Goal: Information Seeking & Learning: Learn about a topic

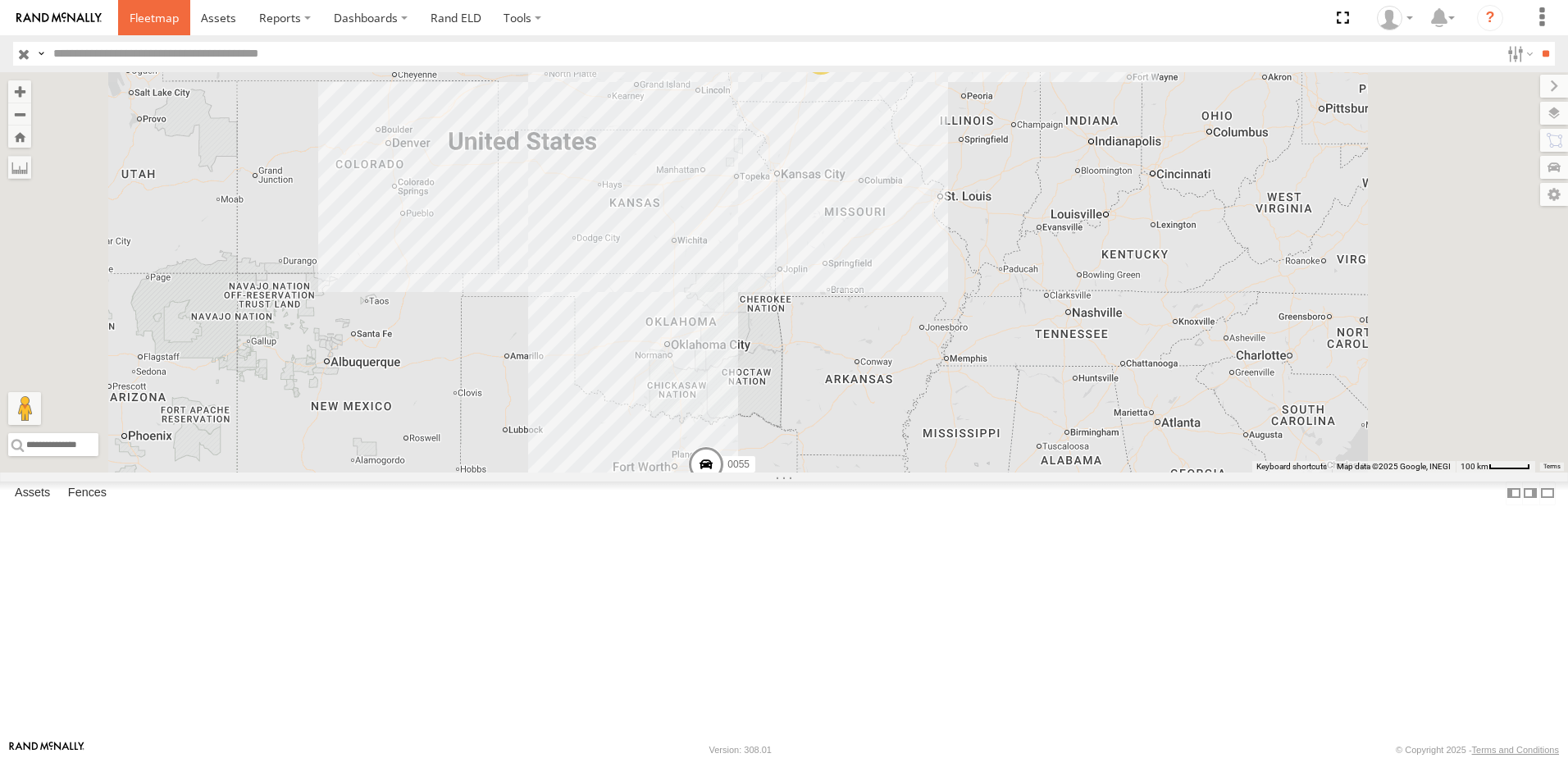
click at [145, 14] on span at bounding box center [154, 18] width 49 height 15
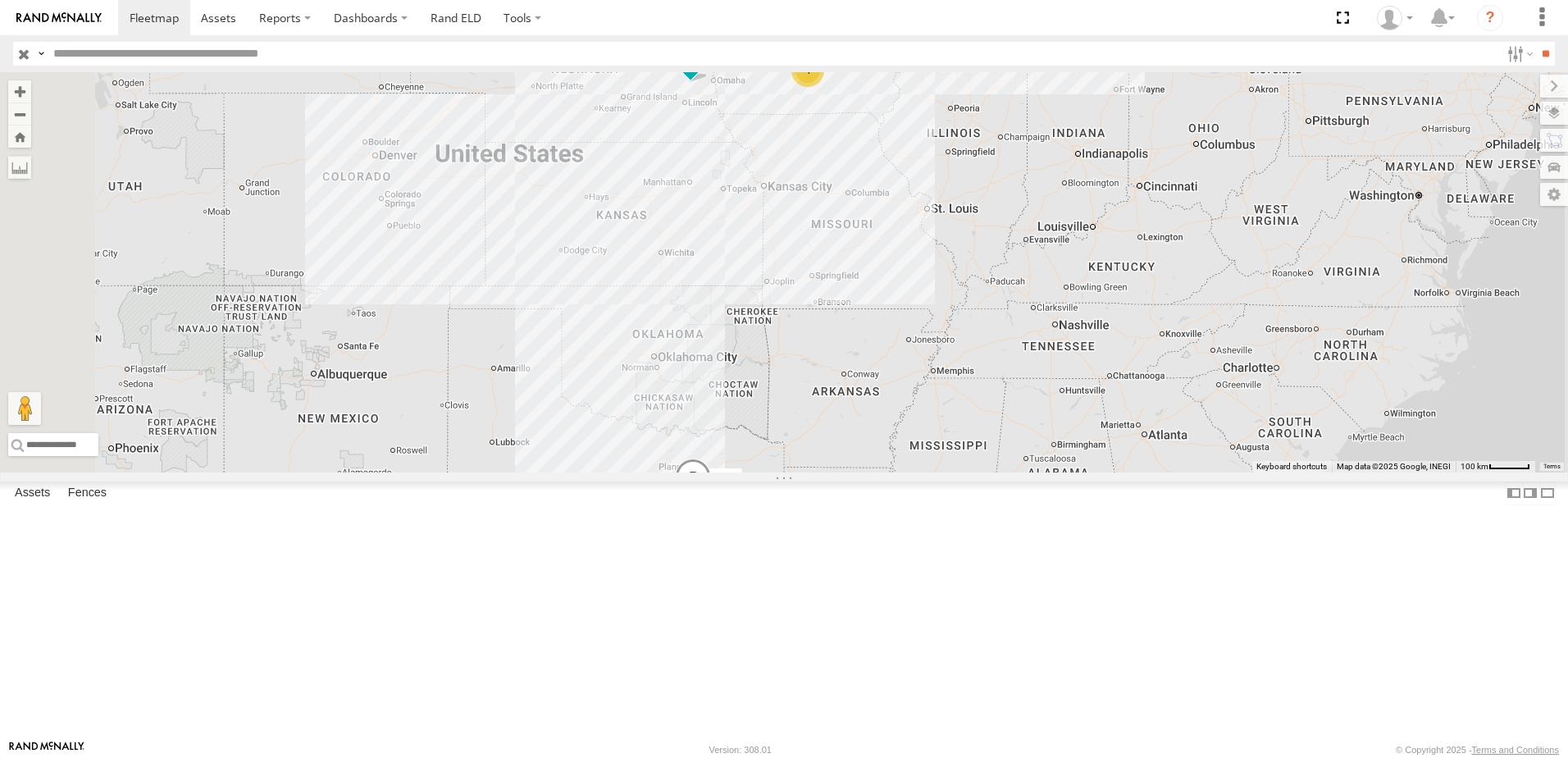
click at [0, 0] on div "545" at bounding box center [0, 0] width 0 height 0
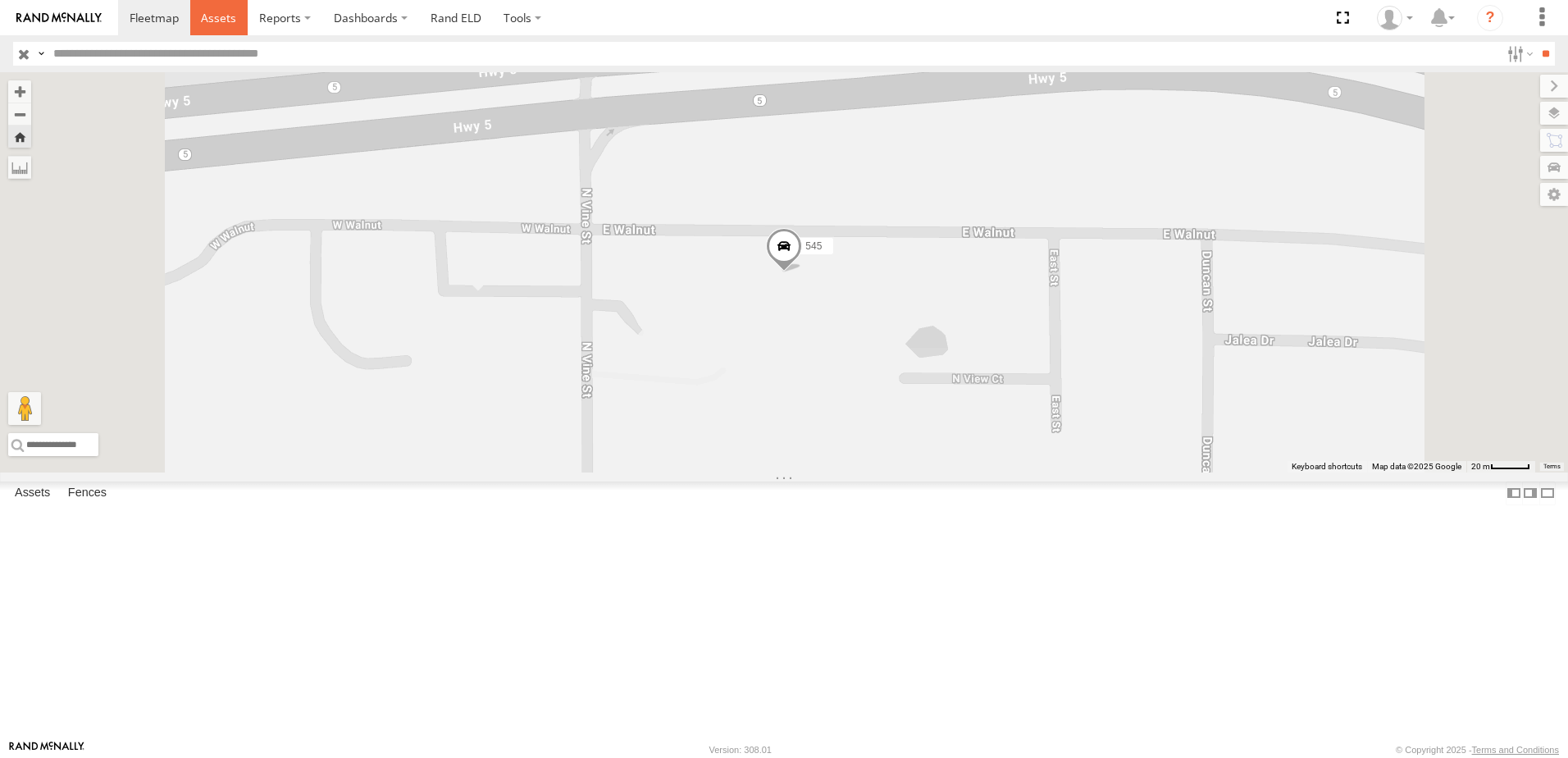
click at [207, 20] on span at bounding box center [218, 18] width 35 height 15
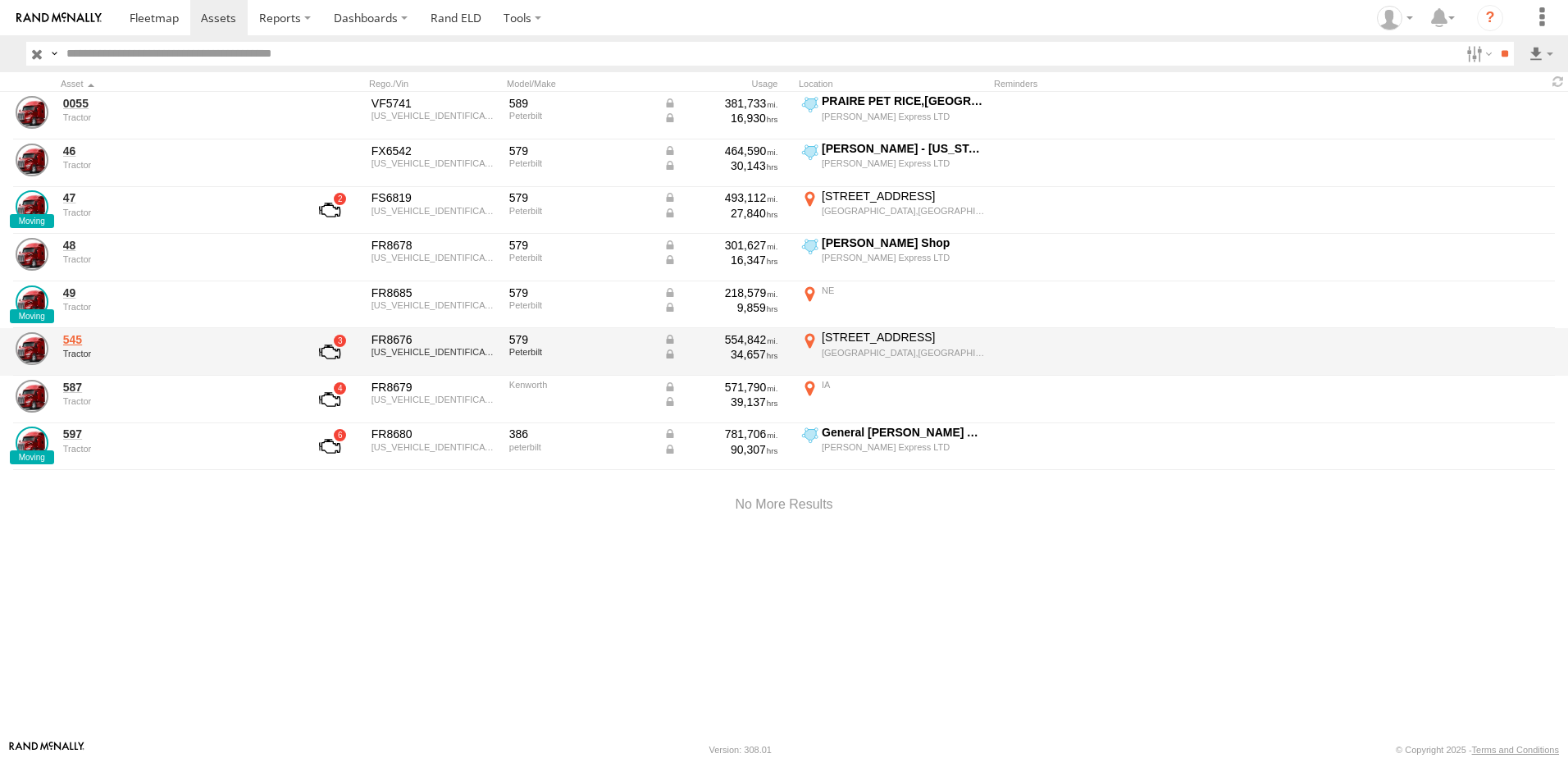
click at [76, 341] on link "545" at bounding box center [176, 339] width 225 height 14
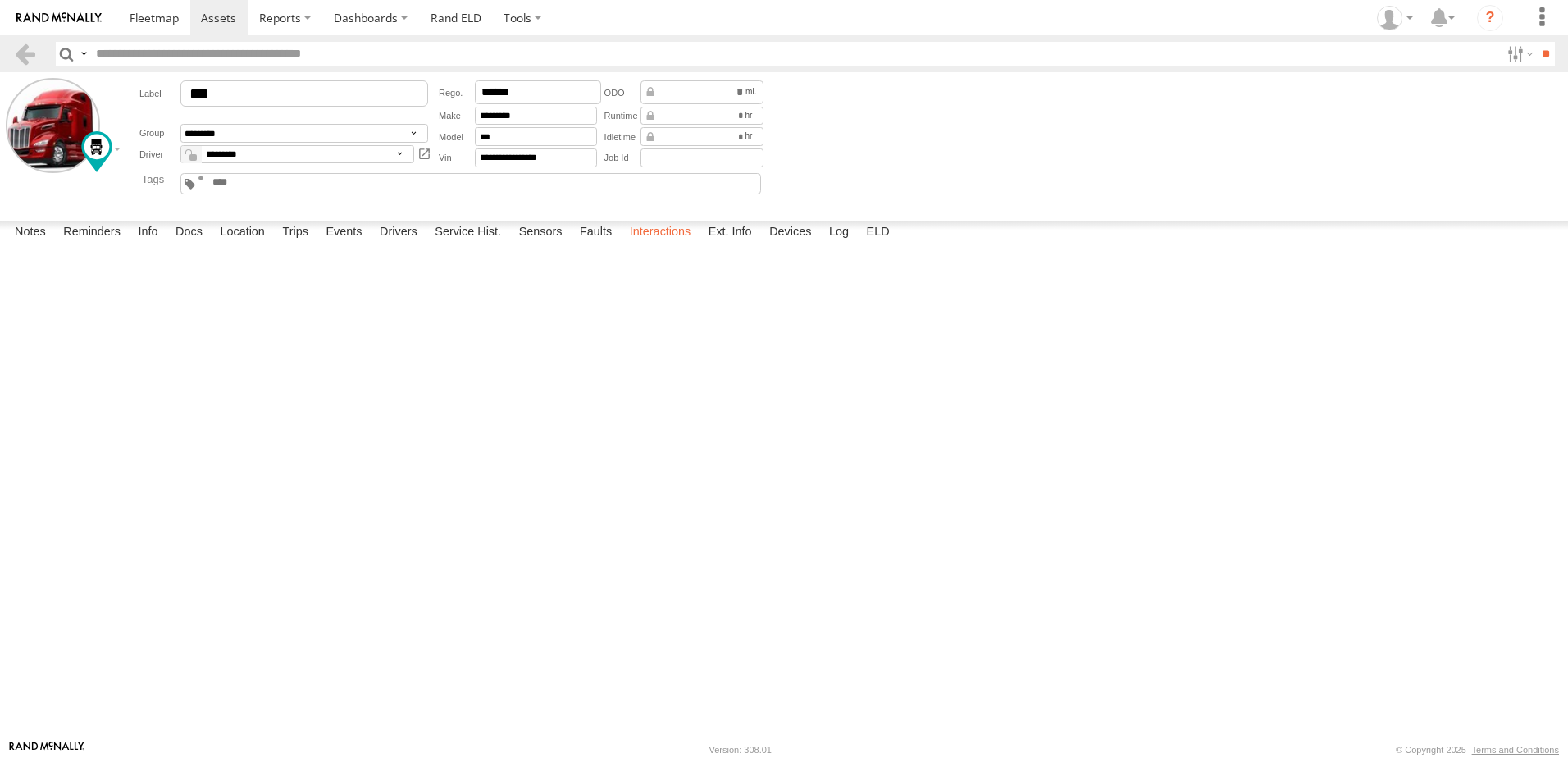
click at [666, 245] on label "Interactions" at bounding box center [660, 233] width 78 height 23
click at [25, 49] on link at bounding box center [25, 54] width 24 height 24
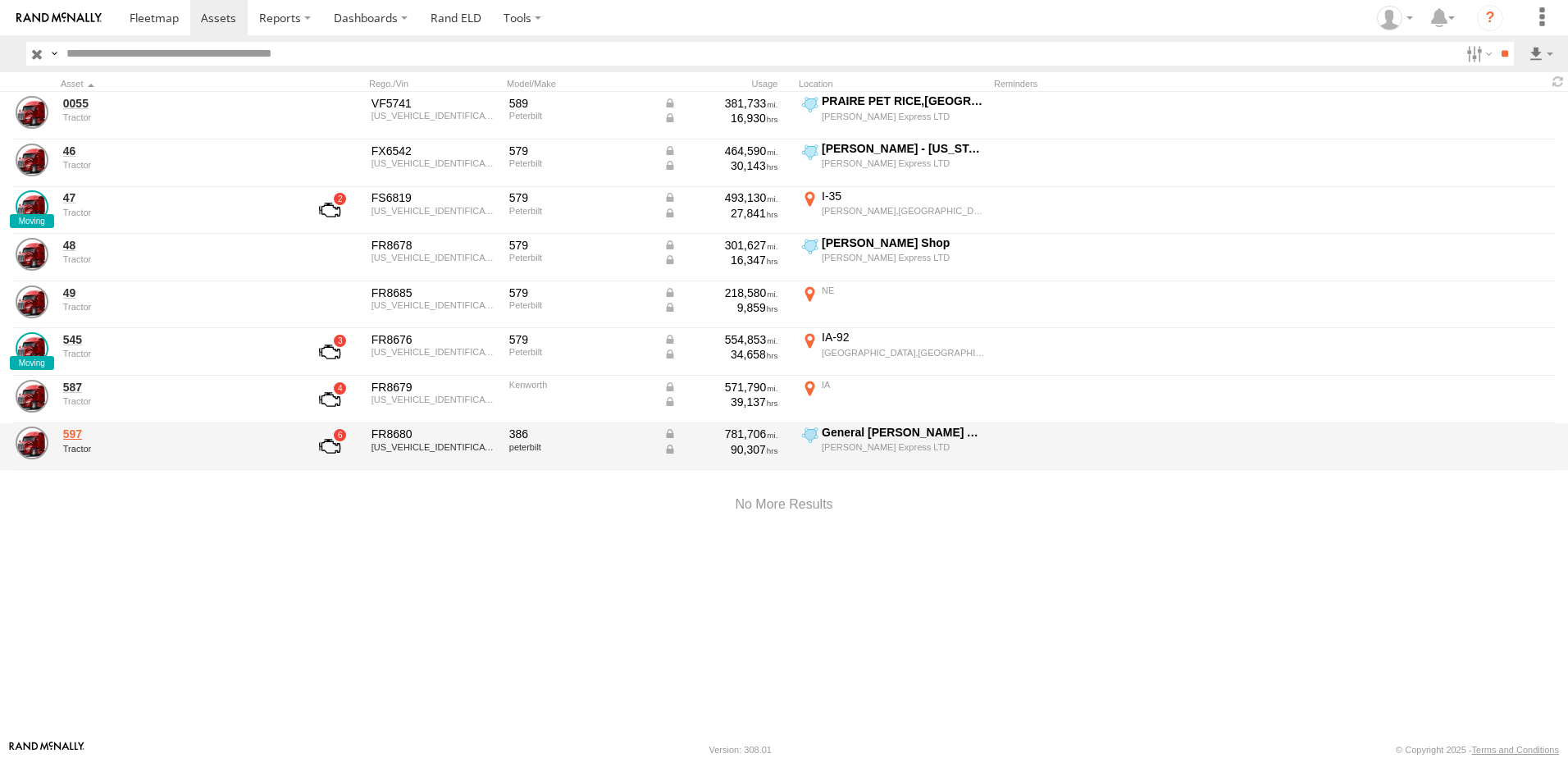
click at [80, 433] on link "597" at bounding box center [176, 433] width 225 height 14
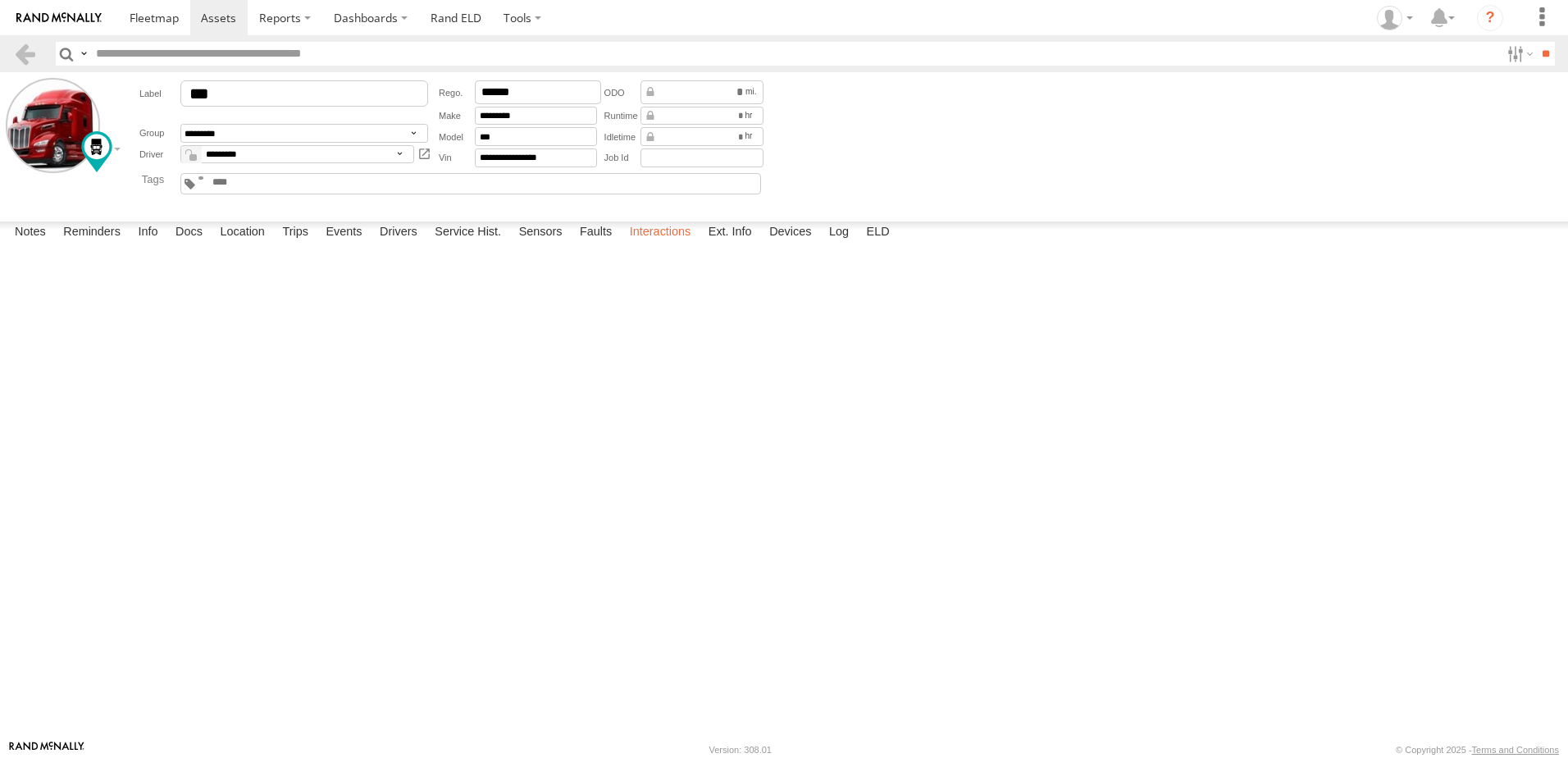
click at [657, 245] on label "Interactions" at bounding box center [660, 233] width 78 height 23
click at [23, 53] on link at bounding box center [25, 54] width 24 height 24
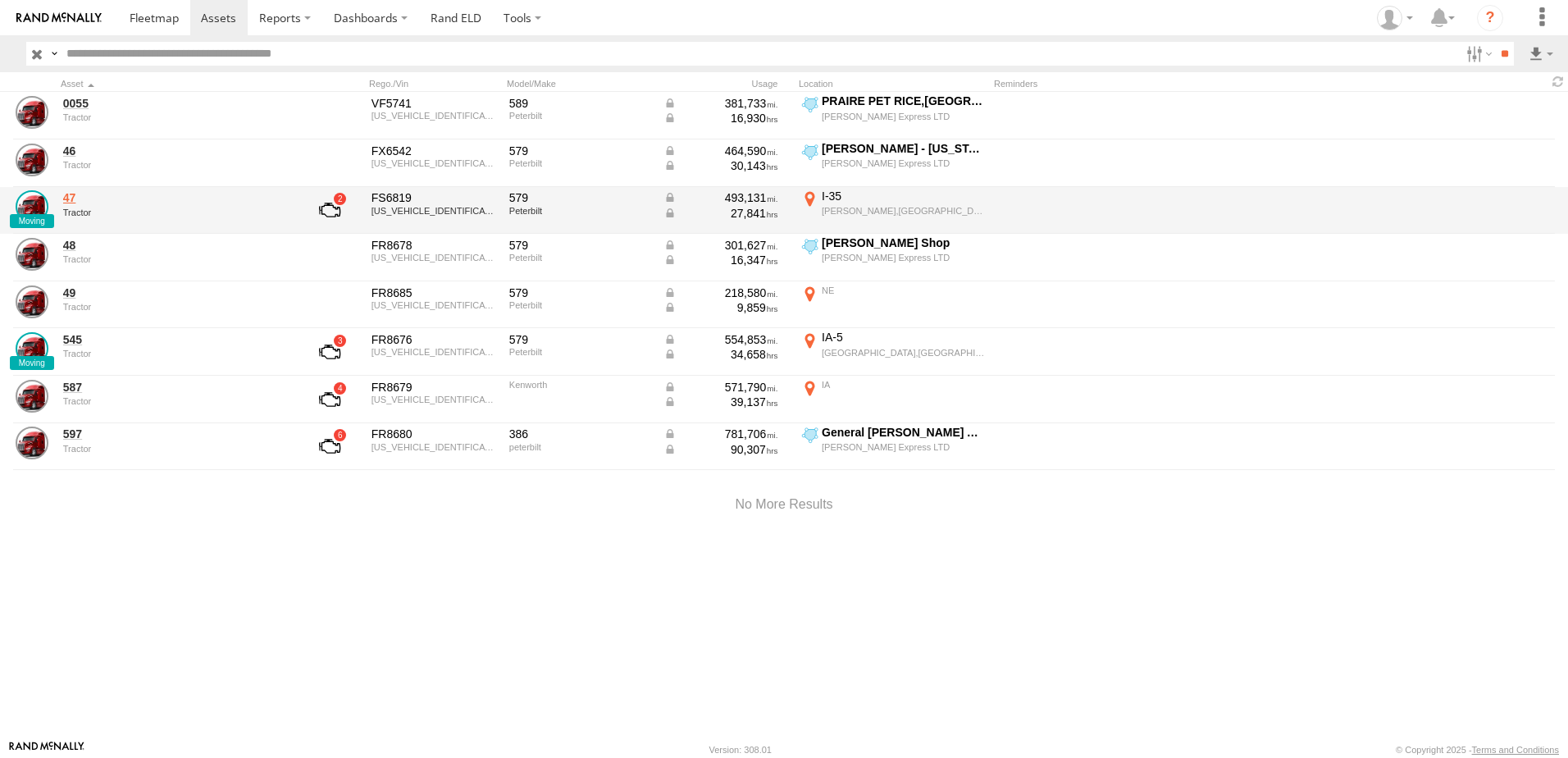
click at [77, 198] on link "47" at bounding box center [176, 197] width 225 height 14
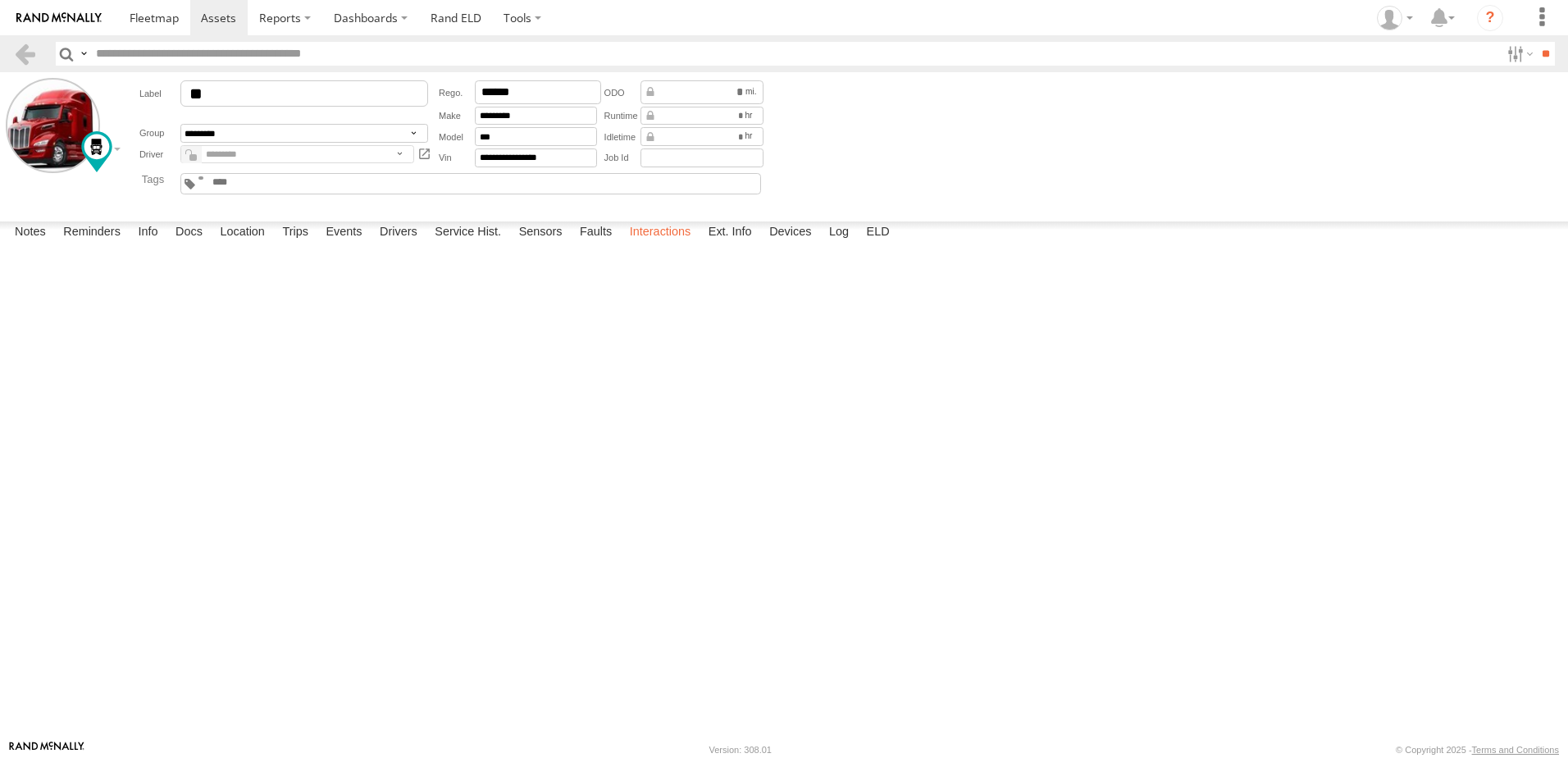
click at [650, 245] on label "Interactions" at bounding box center [660, 233] width 78 height 23
click at [18, 54] on link at bounding box center [25, 54] width 24 height 24
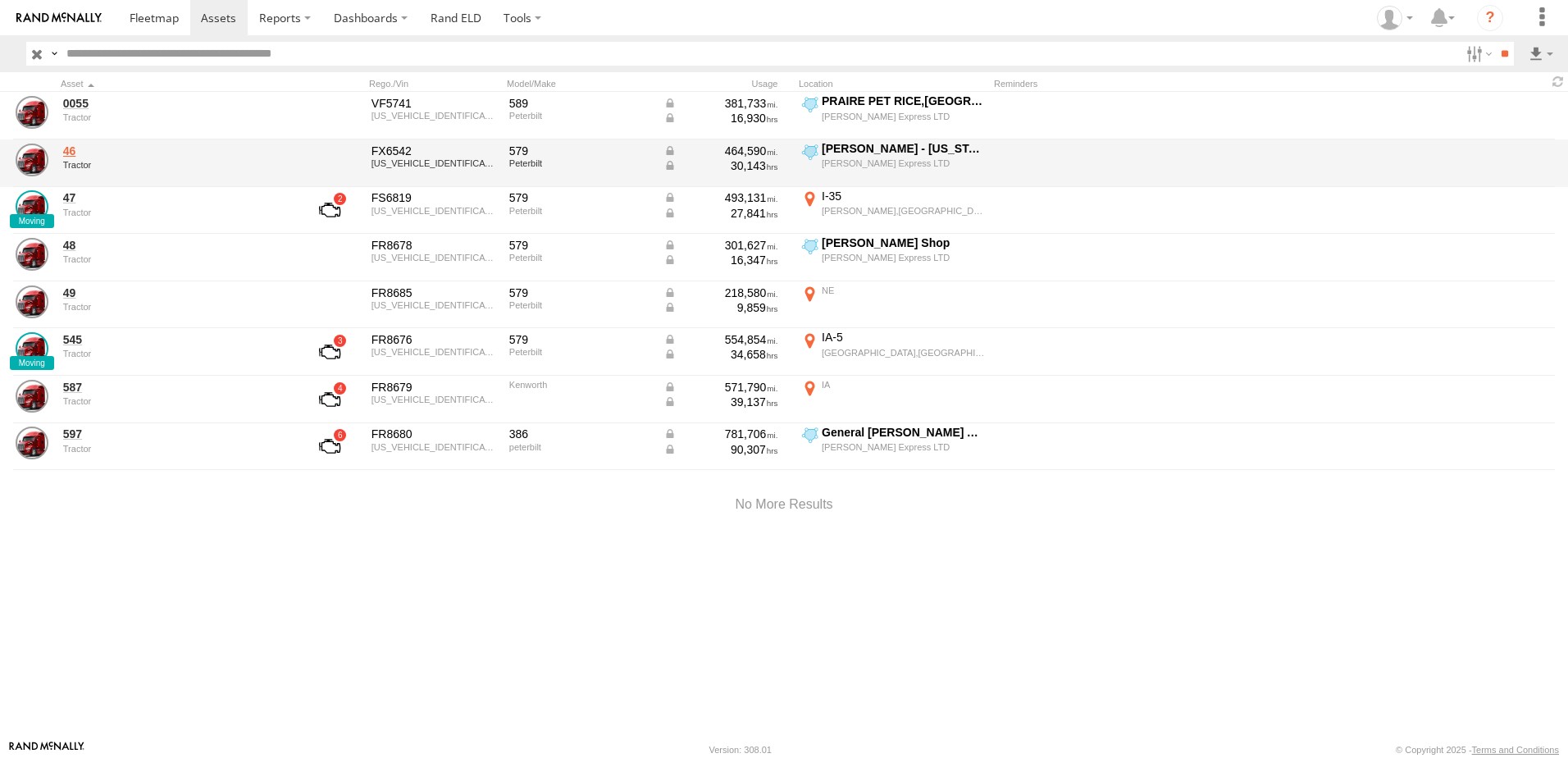
click at [69, 155] on link "46" at bounding box center [176, 150] width 225 height 14
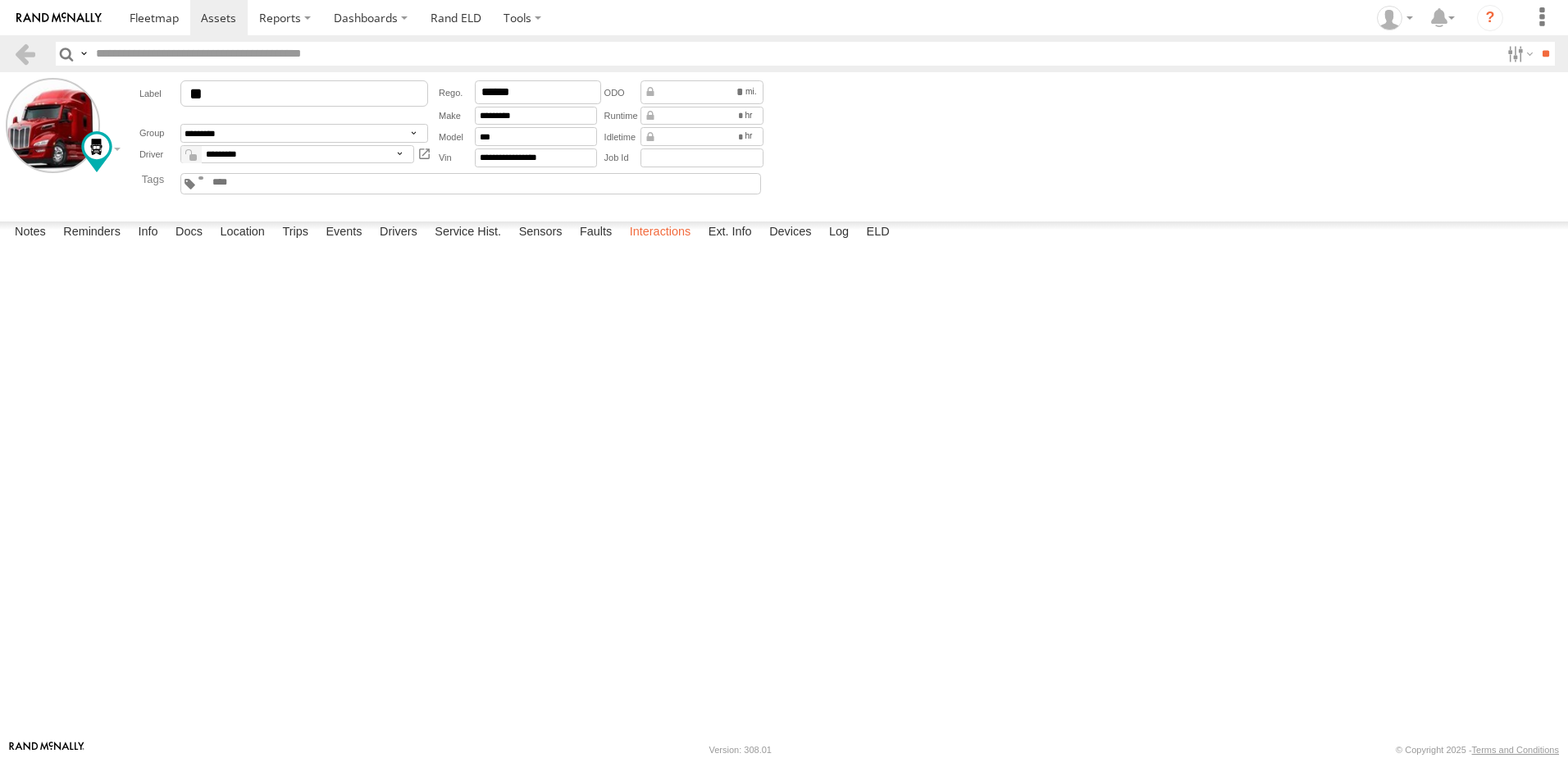
click at [657, 245] on label "Interactions" at bounding box center [660, 233] width 78 height 23
click at [20, 41] on header "Search Query Asset ID Asset Label Registration Manufacturer Model VIN Job ID" at bounding box center [784, 53] width 1568 height 37
click at [153, 15] on span at bounding box center [154, 18] width 49 height 15
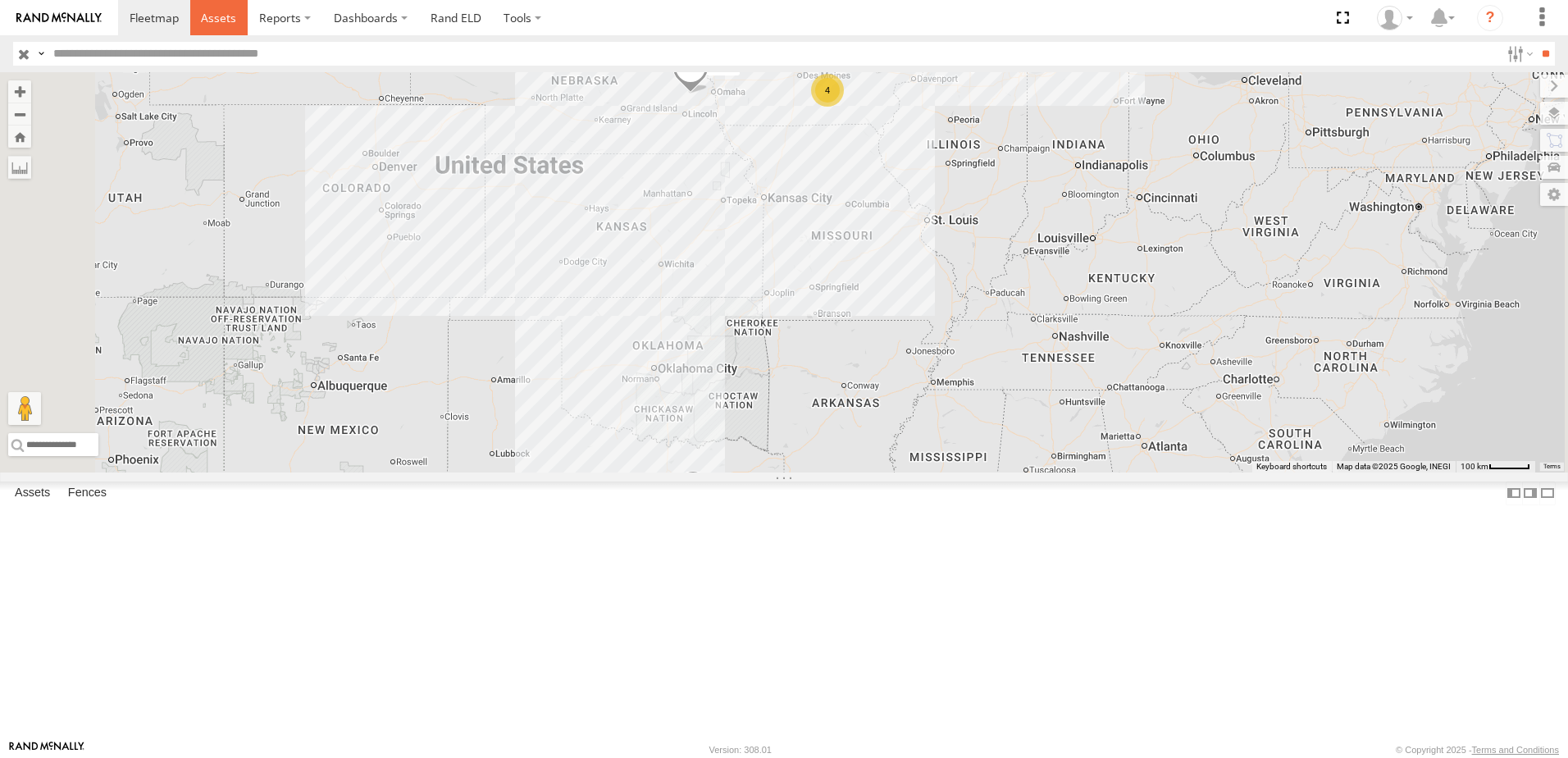
click at [220, 16] on span at bounding box center [218, 18] width 35 height 15
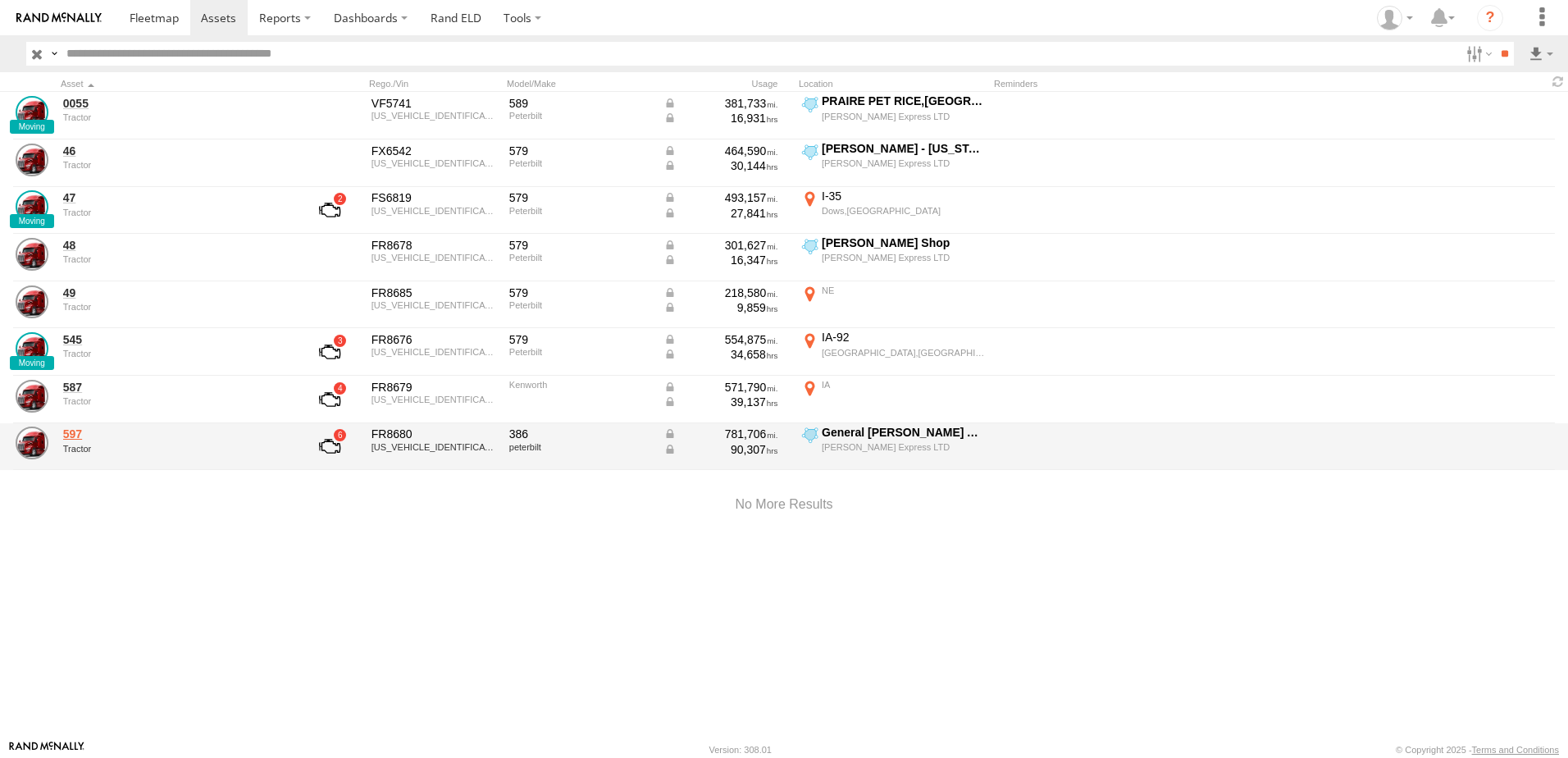
click at [72, 430] on link "597" at bounding box center [176, 433] width 225 height 14
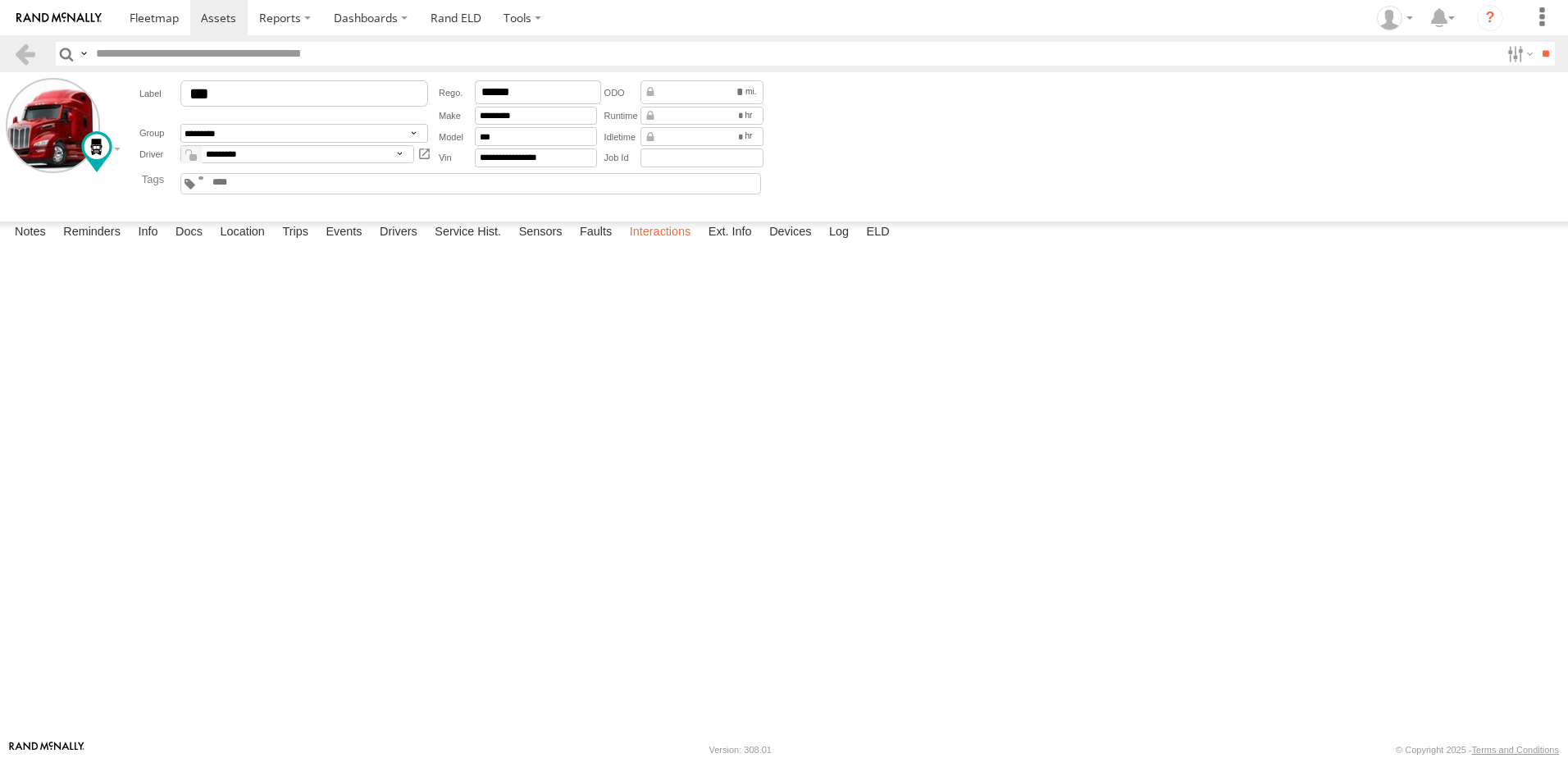
click at [648, 245] on label "Interactions" at bounding box center [660, 233] width 78 height 23
click at [22, 45] on link at bounding box center [25, 54] width 24 height 24
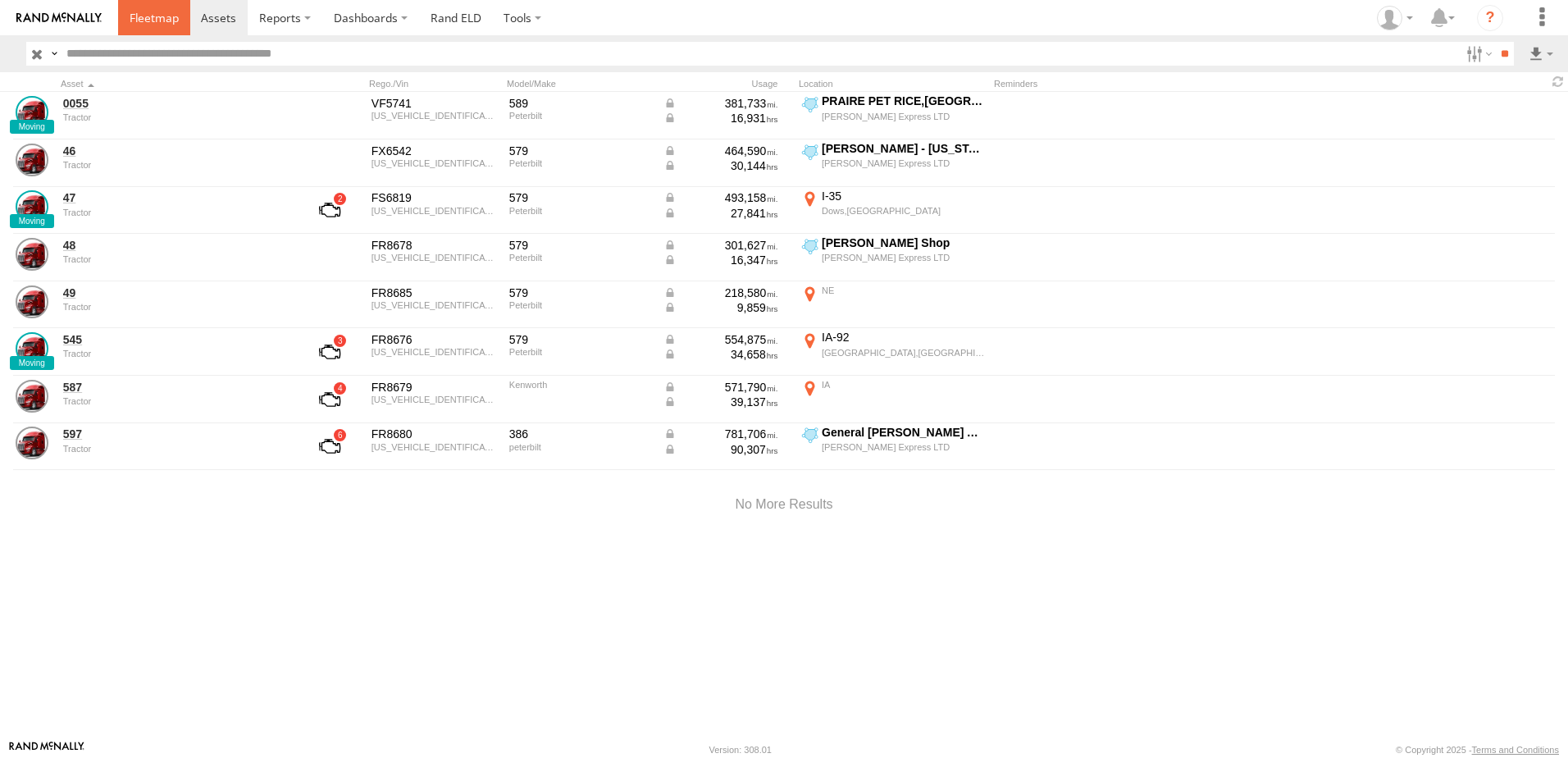
click at [148, 23] on span at bounding box center [154, 18] width 49 height 15
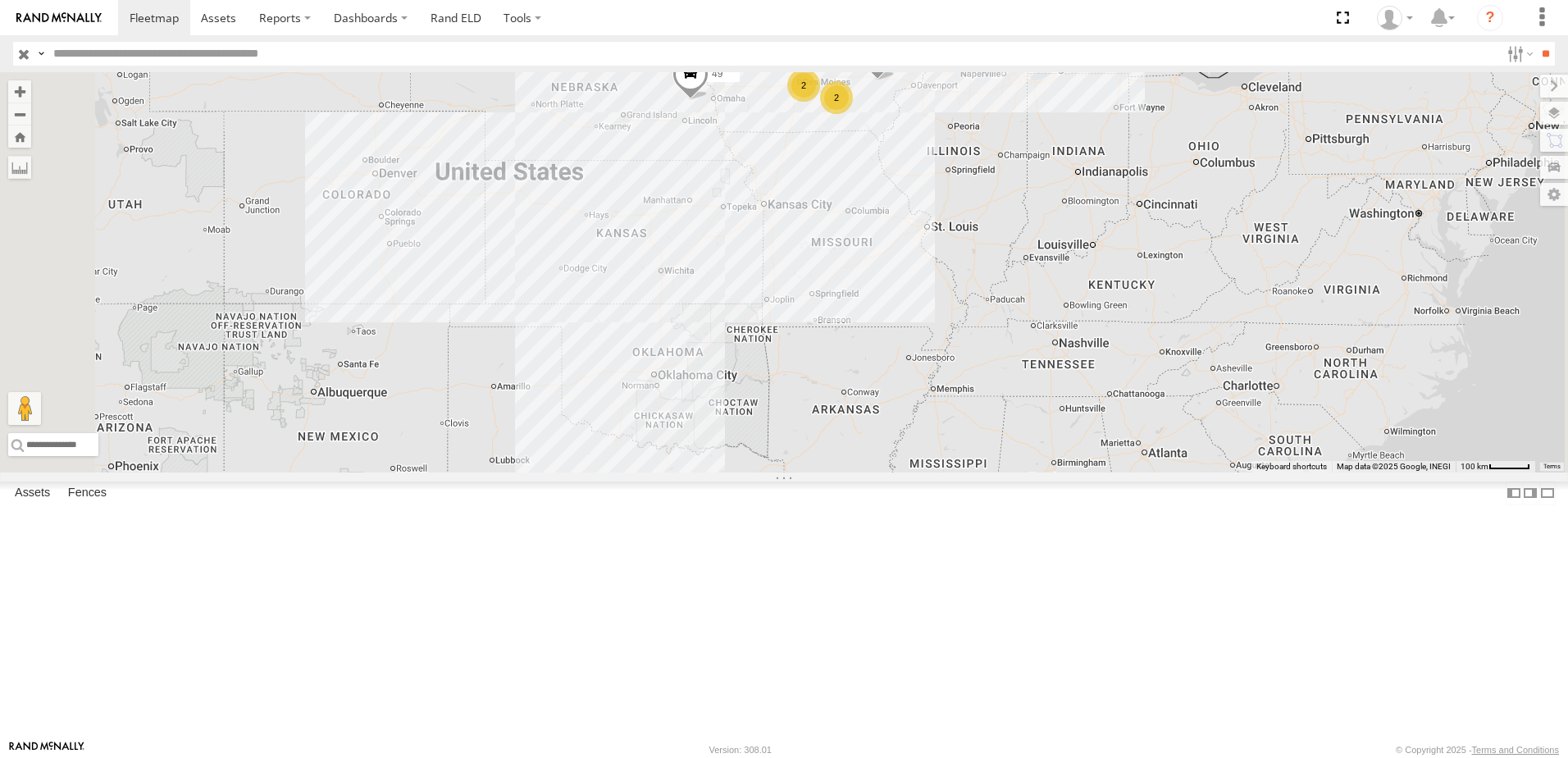
click at [0, 0] on div "597" at bounding box center [0, 0] width 0 height 0
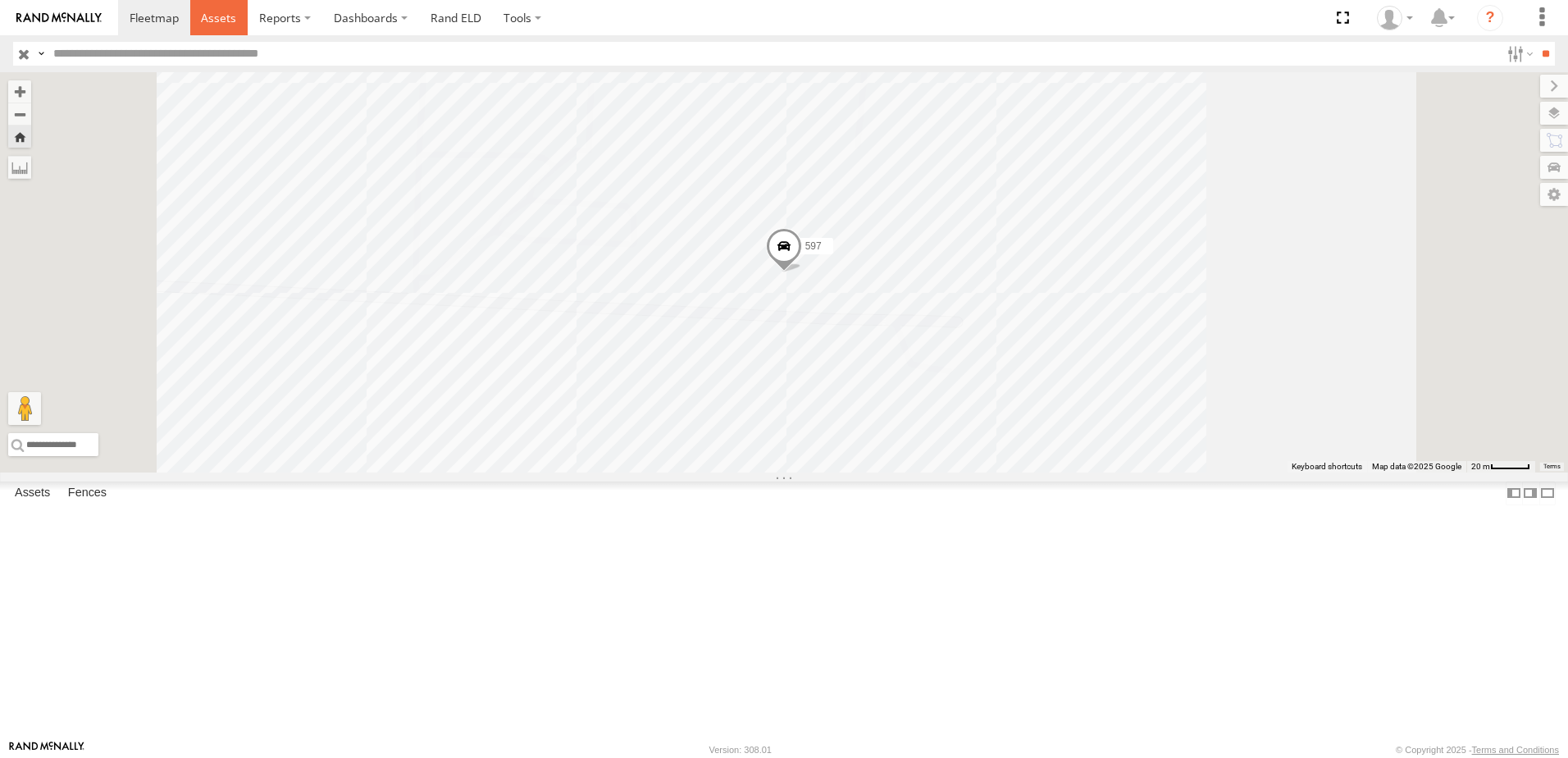
click at [212, 17] on span at bounding box center [218, 18] width 35 height 15
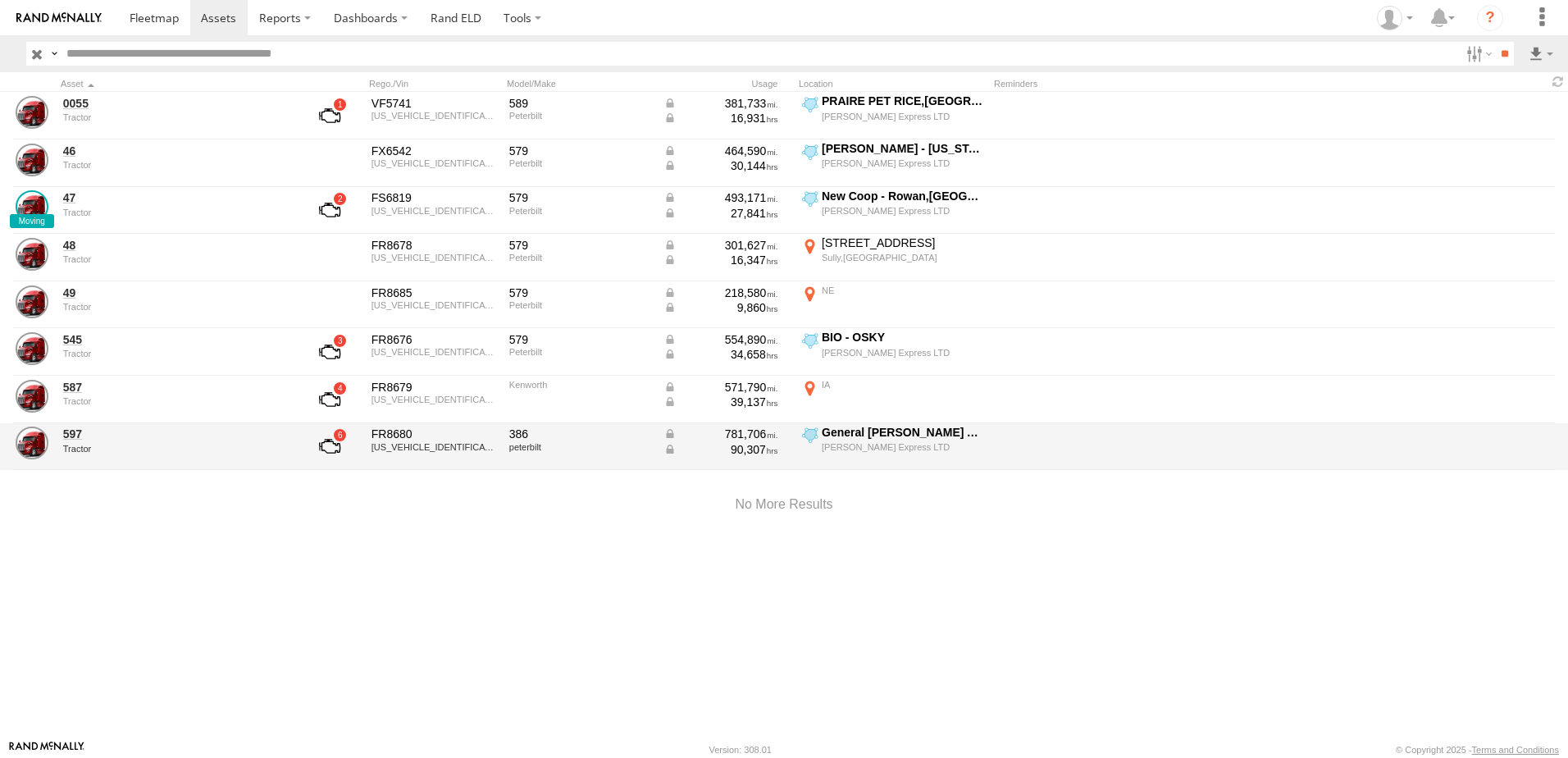
click at [64, 425] on div "597 Tractor" at bounding box center [175, 447] width 229 height 44
click at [74, 438] on link "597" at bounding box center [176, 433] width 225 height 14
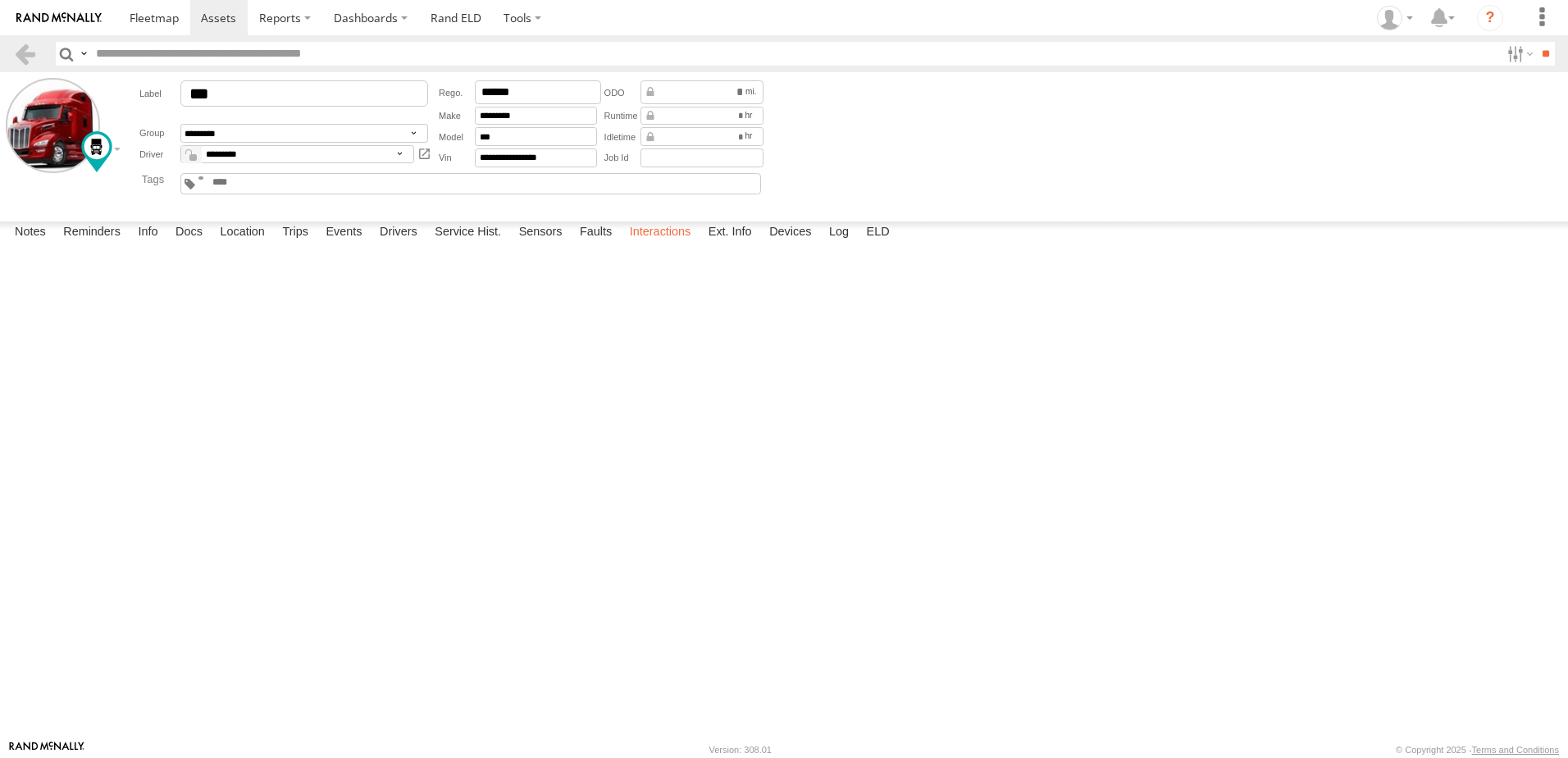
click at [670, 245] on label "Interactions" at bounding box center [660, 233] width 78 height 23
